Goal: Task Accomplishment & Management: Complete application form

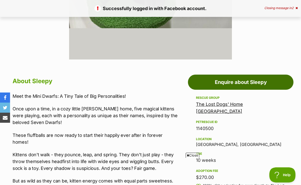
click at [245, 74] on link "Enquire about Sleepy" at bounding box center [241, 81] width 106 height 15
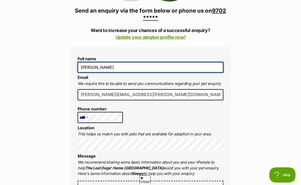
click at [142, 62] on input "[PERSON_NAME]" at bounding box center [151, 67] width 146 height 11
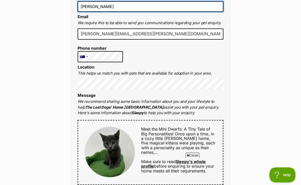
type input "[PERSON_NAME]"
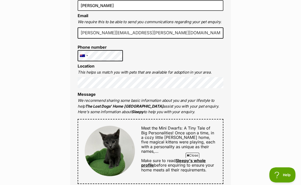
scroll to position [185, 0]
click at [108, 52] on div "Full name [PERSON_NAME] Email We require this to be able to send you communicat…" at bounding box center [150, 144] width 161 height 321
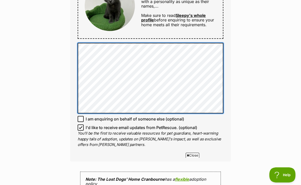
scroll to position [330, 0]
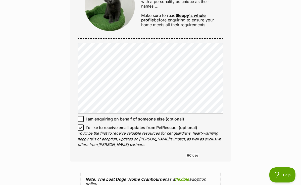
click at [82, 118] on icon at bounding box center [80, 119] width 3 height 2
click at [82, 116] on input "I am enquiring on behalf of someone else (optional)" at bounding box center [81, 119] width 6 height 6
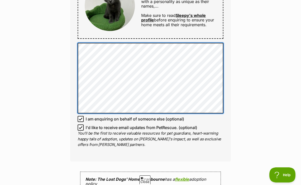
scroll to position [0, 0]
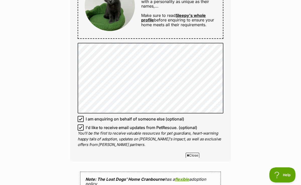
click at [81, 118] on icon at bounding box center [80, 119] width 3 height 2
click at [81, 116] on input "I am enquiring on behalf of someone else (optional)" at bounding box center [81, 119] width 6 height 6
checkbox input "false"
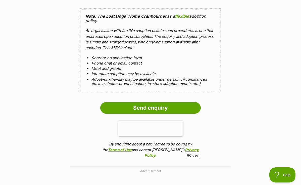
scroll to position [494, 0]
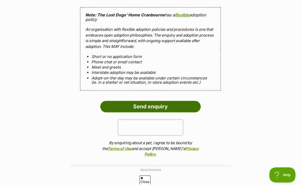
click at [142, 101] on input "Send enquiry" at bounding box center [150, 107] width 101 height 12
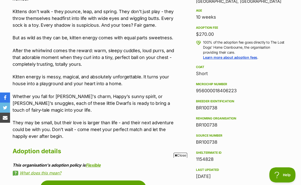
scroll to position [362, 0]
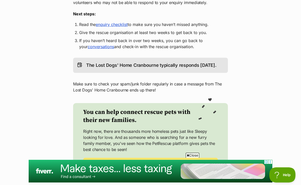
scroll to position [104, 0]
